Goal: Check status: Check status

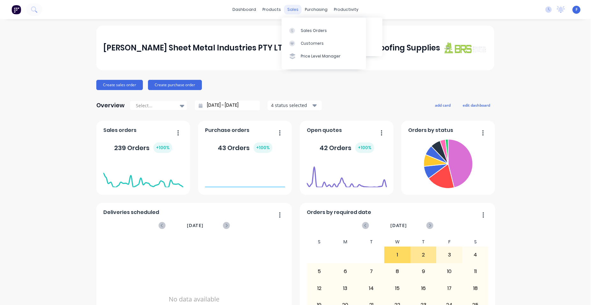
click at [291, 11] on div "sales" at bounding box center [293, 10] width 18 height 10
click at [313, 30] on div "Sales Orders" at bounding box center [314, 31] width 26 height 6
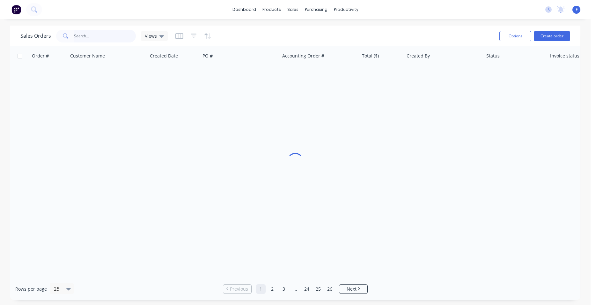
click at [84, 36] on input "text" at bounding box center [105, 36] width 62 height 13
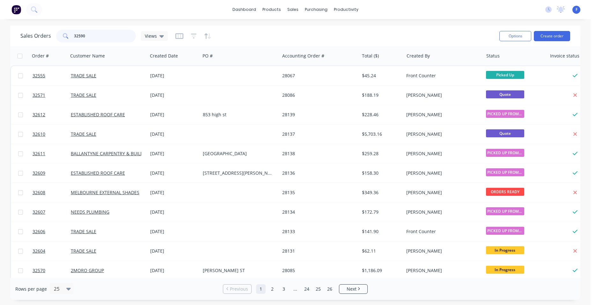
type input "32590"
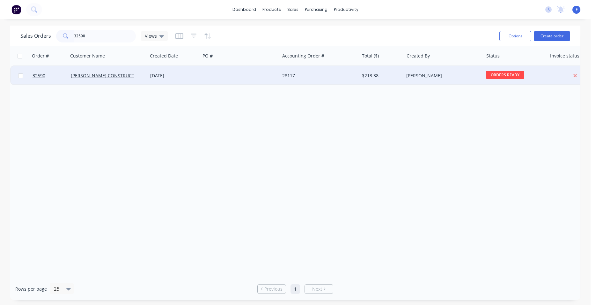
click at [203, 76] on div at bounding box center [239, 75] width 79 height 19
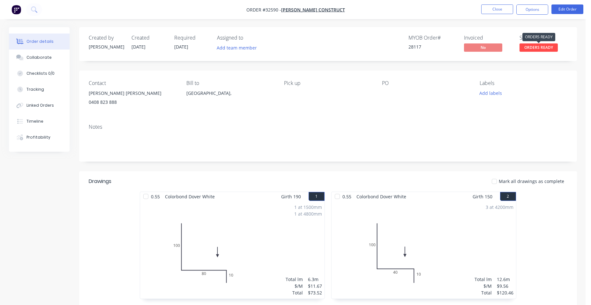
click at [534, 49] on span "ORDERS READY" at bounding box center [538, 47] width 38 height 8
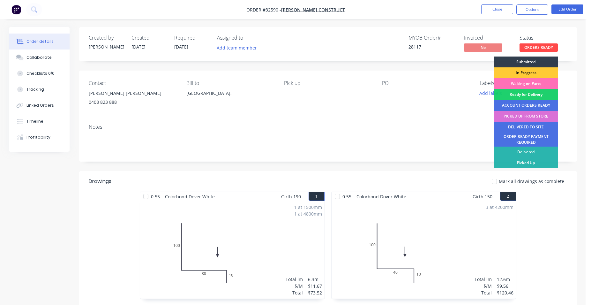
click at [522, 115] on div "PICKED UP FROM STORE" at bounding box center [526, 116] width 64 height 11
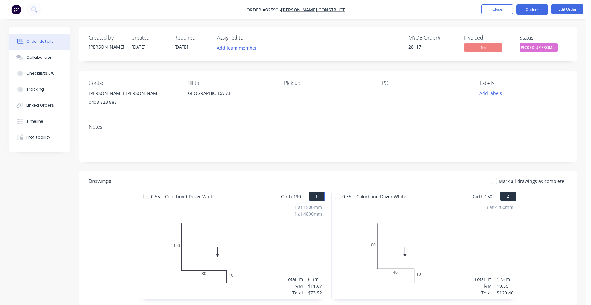
click at [536, 9] on button "Options" at bounding box center [532, 9] width 32 height 10
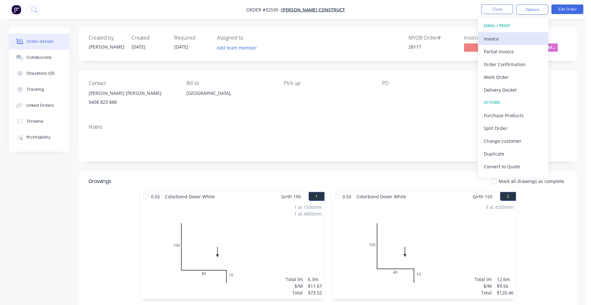
click at [497, 39] on div "Invoice" at bounding box center [513, 38] width 59 height 9
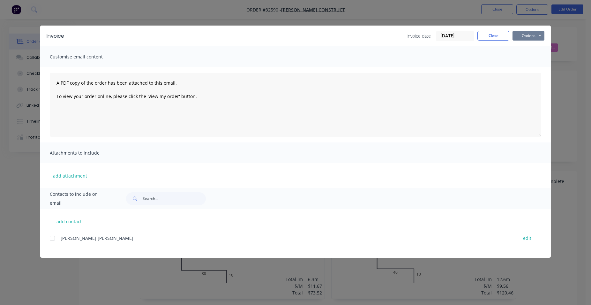
click at [535, 36] on button "Options" at bounding box center [528, 36] width 32 height 10
click at [540, 58] on button "Print" at bounding box center [532, 57] width 41 height 11
click at [500, 35] on button "Close" at bounding box center [493, 36] width 32 height 10
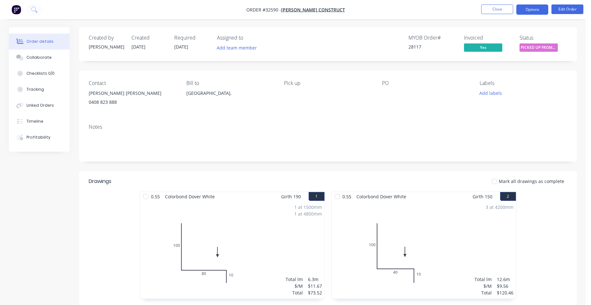
click at [539, 8] on button "Options" at bounding box center [532, 9] width 32 height 10
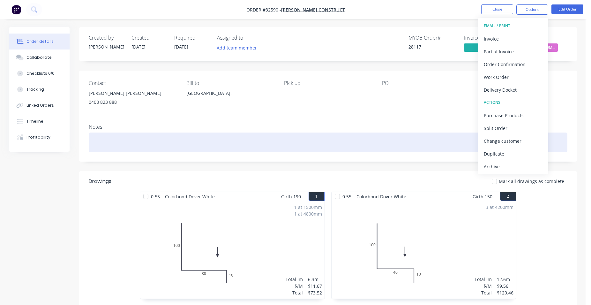
click at [433, 133] on div at bounding box center [328, 141] width 479 height 19
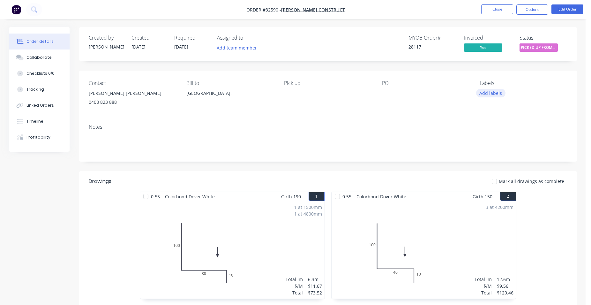
click at [497, 92] on button "Add labels" at bounding box center [490, 93] width 29 height 9
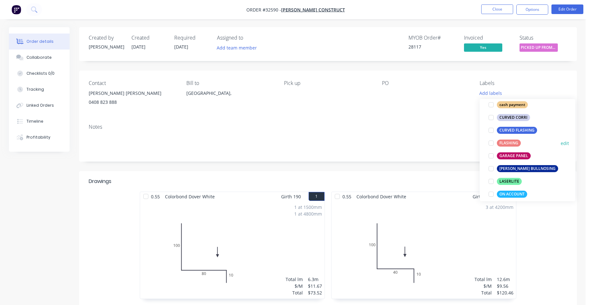
scroll to position [182, 0]
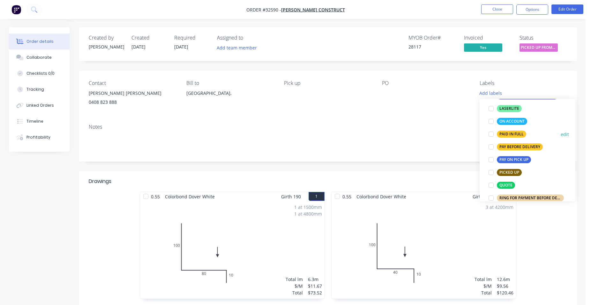
click at [517, 135] on div "PAID IN FULL" at bounding box center [511, 134] width 29 height 7
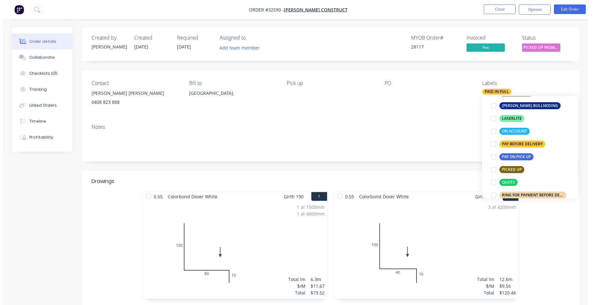
scroll to position [16, 0]
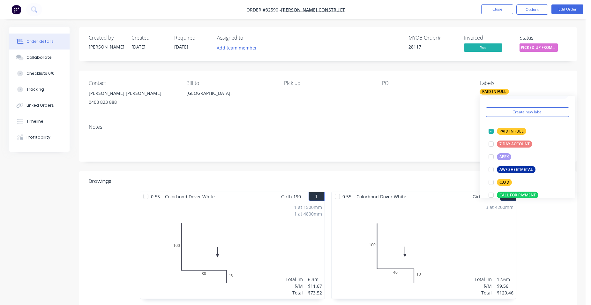
drag, startPoint x: 449, startPoint y: 105, endPoint x: 446, endPoint y: 36, distance: 68.7
click at [449, 104] on div "PO" at bounding box center [425, 94] width 87 height 29
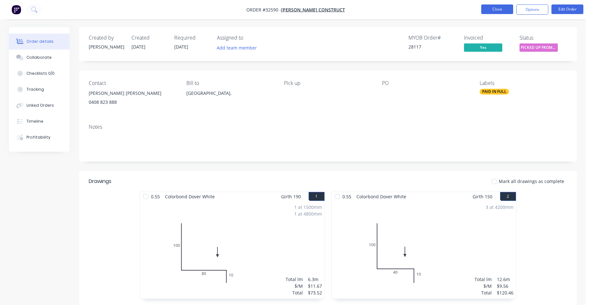
click at [488, 10] on button "Close" at bounding box center [497, 9] width 32 height 10
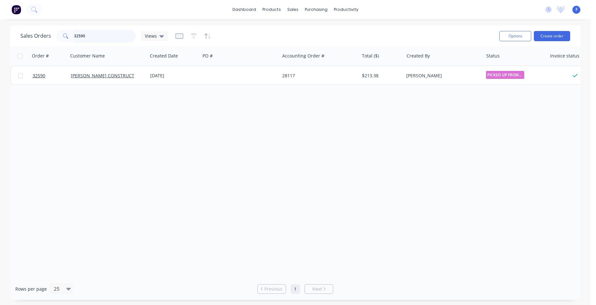
click at [108, 33] on input "32590" at bounding box center [105, 36] width 62 height 13
type input "3"
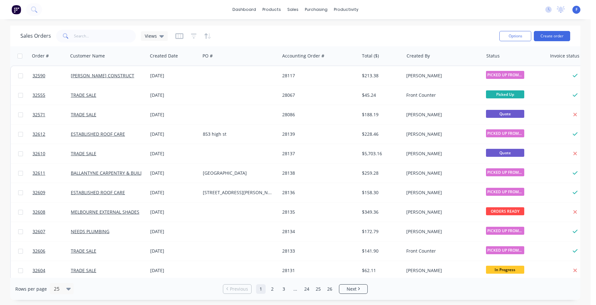
click at [16, 11] on img at bounding box center [16, 10] width 10 height 10
